Goal: Task Accomplishment & Management: Use online tool/utility

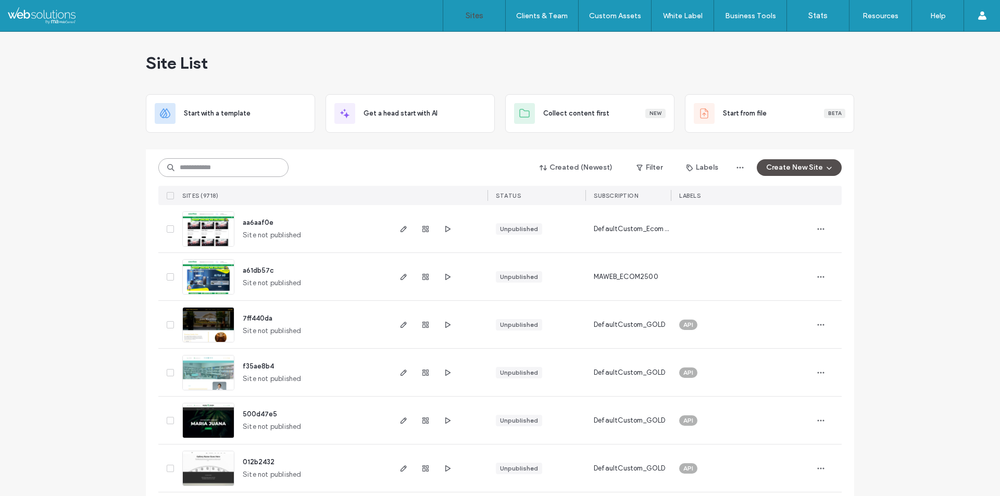
click at [196, 172] on input at bounding box center [223, 167] width 130 height 19
paste input "**********"
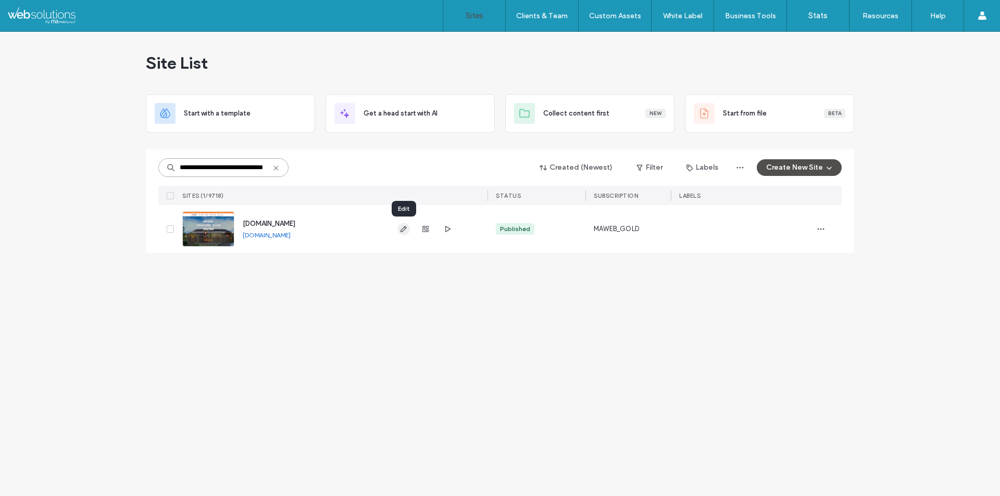
type input "**********"
click at [402, 229] on use "button" at bounding box center [404, 229] width 6 height 6
